Goal: Use online tool/utility: Use online tool/utility

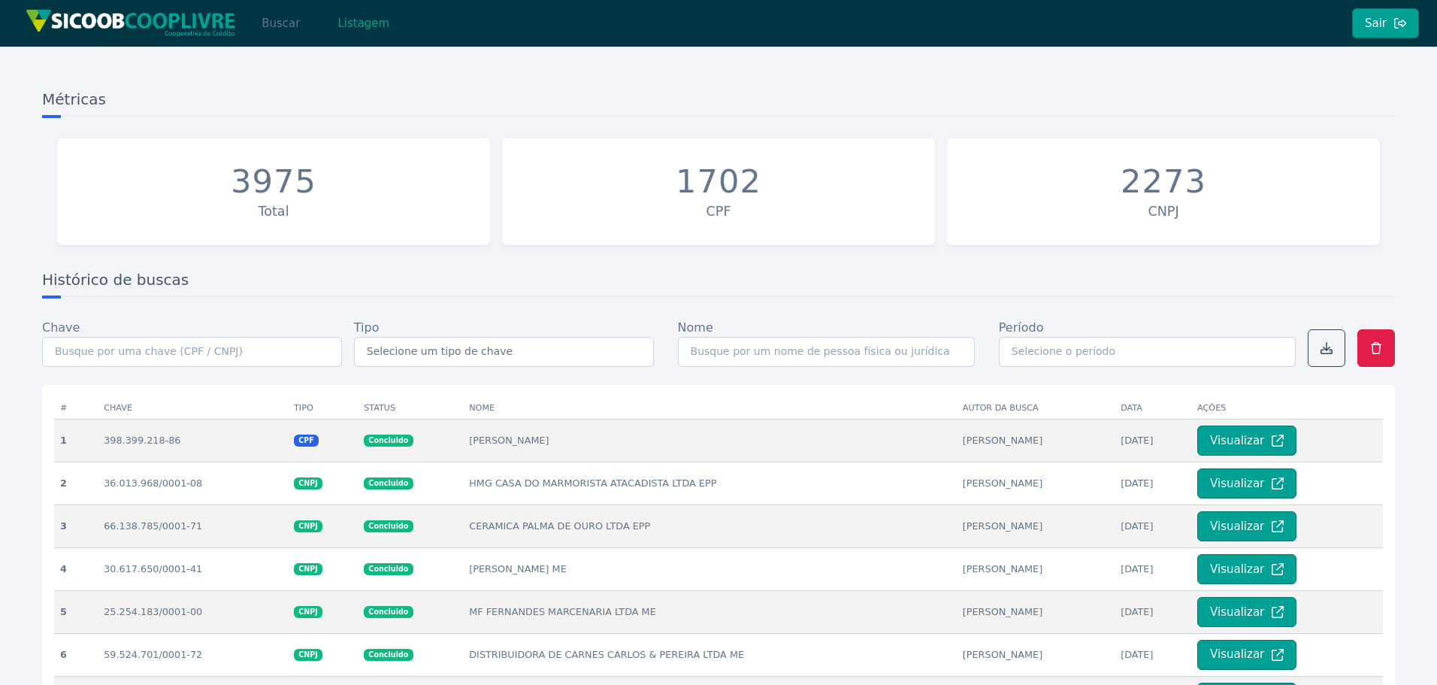
click at [279, 23] on button "Buscar" at bounding box center [281, 23] width 64 height 30
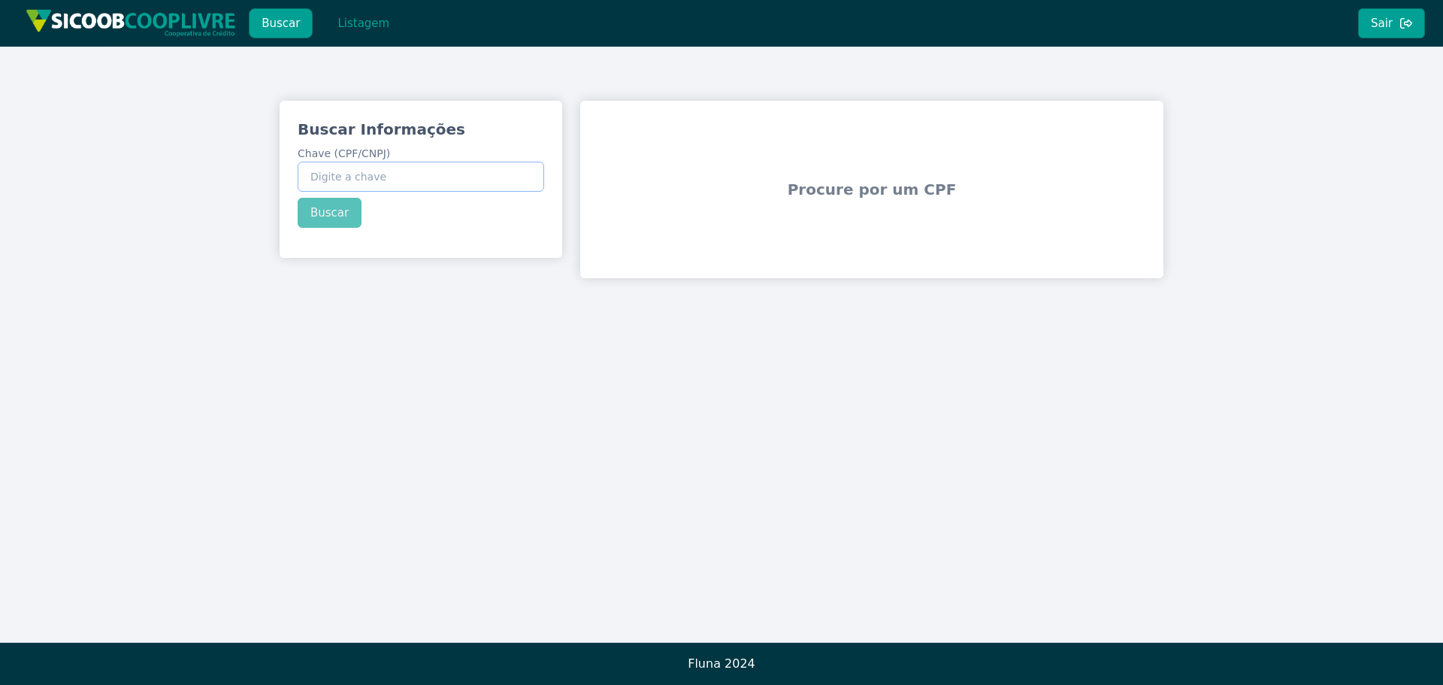
click at [405, 174] on input "Chave (CPF/CNPJ)" at bounding box center [421, 177] width 246 height 30
paste input "20.054.237/0001-62"
type input "20.054.237/0001-62"
click at [315, 213] on button "Buscar" at bounding box center [330, 213] width 64 height 30
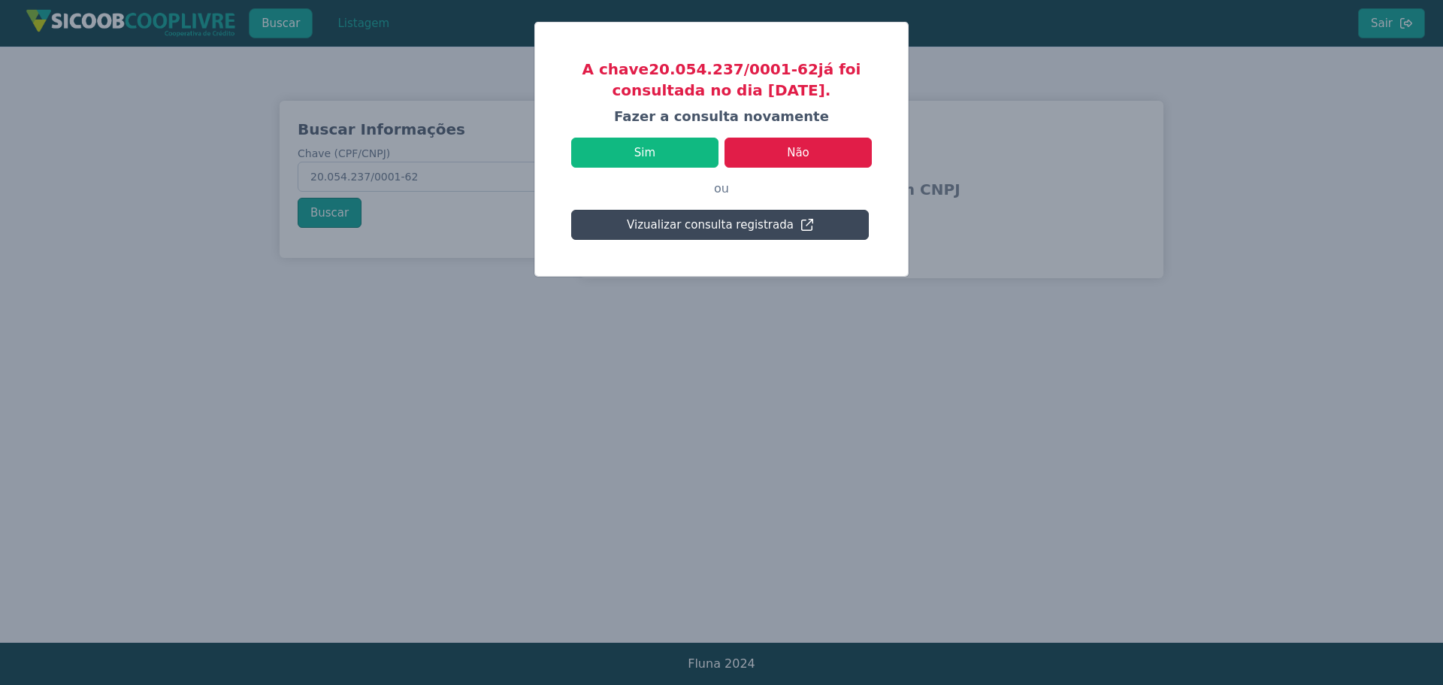
click at [712, 224] on button "Vizualizar consulta registrada" at bounding box center [720, 225] width 298 height 30
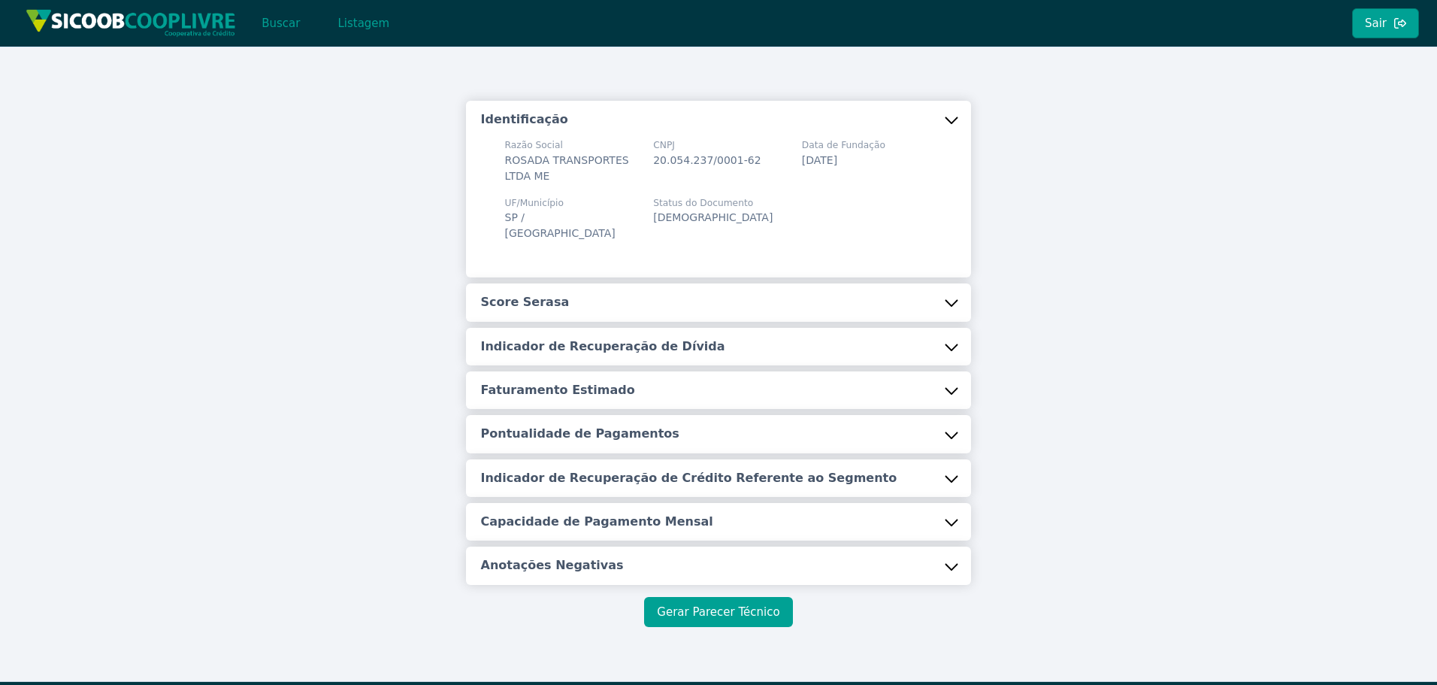
click at [725, 610] on button "Gerar Parecer Técnico" at bounding box center [718, 612] width 148 height 30
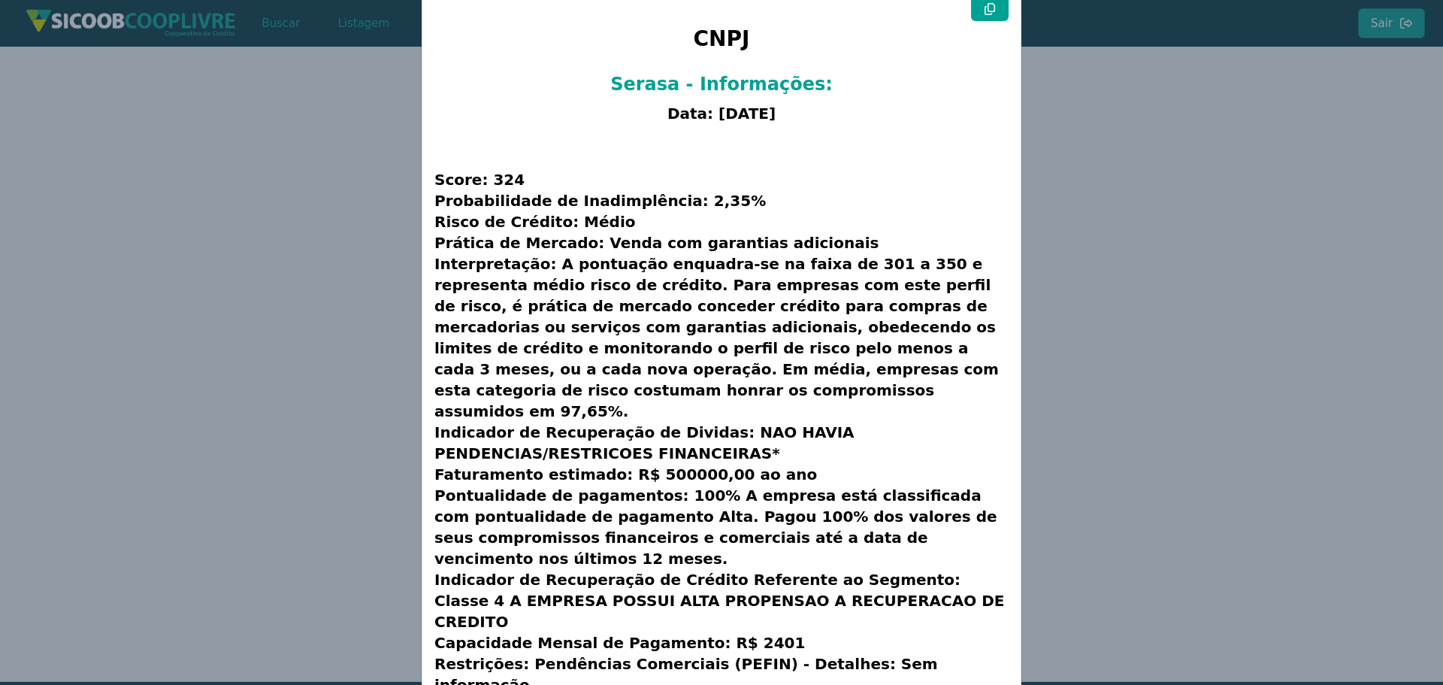
scroll to position [59, 0]
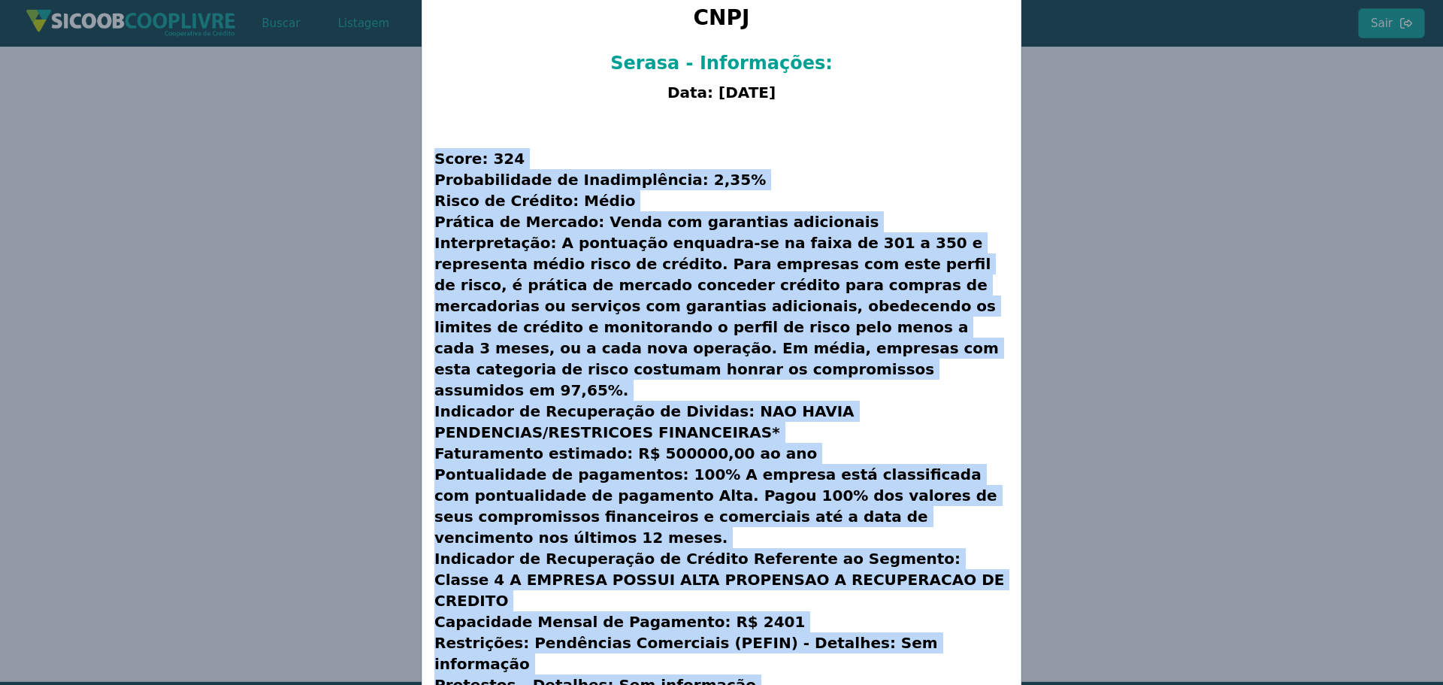
drag, startPoint x: 433, startPoint y: 159, endPoint x: 884, endPoint y: 572, distance: 611.6
click at [881, 650] on h3 "Score: 324 Probabilidade de Inadimplência: 2,35% Risco de Crédito: Médio Prátic…" at bounding box center [721, 432] width 574 height 646
copy h3 "Lorem: 482 Ipsumdolorsit am Consecteturad: 2,15% Elits do Eiusmod: Tempo Incidi…"
